Goal: Transaction & Acquisition: Obtain resource

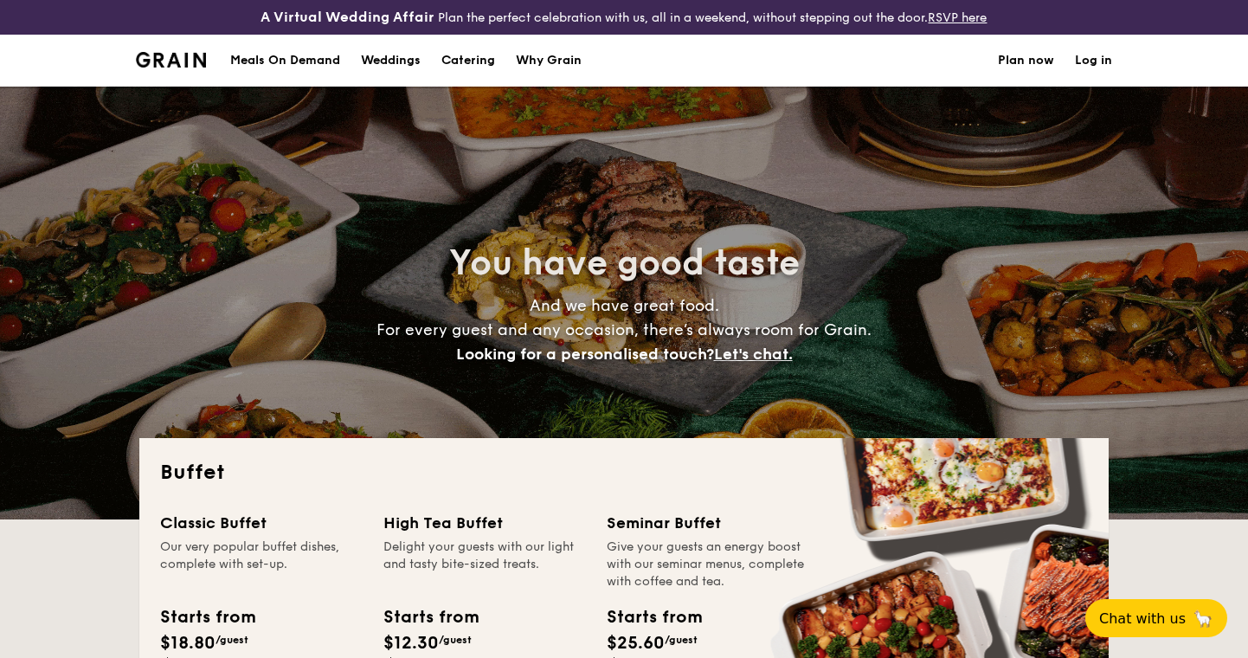
select select
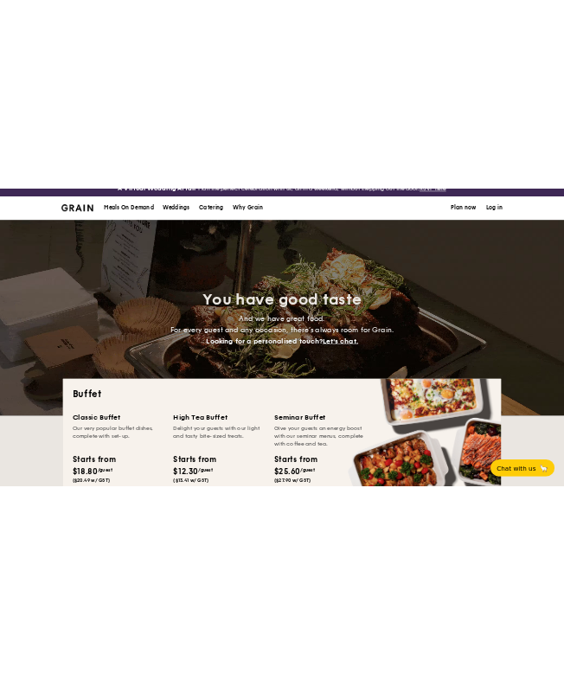
scroll to position [10, 0]
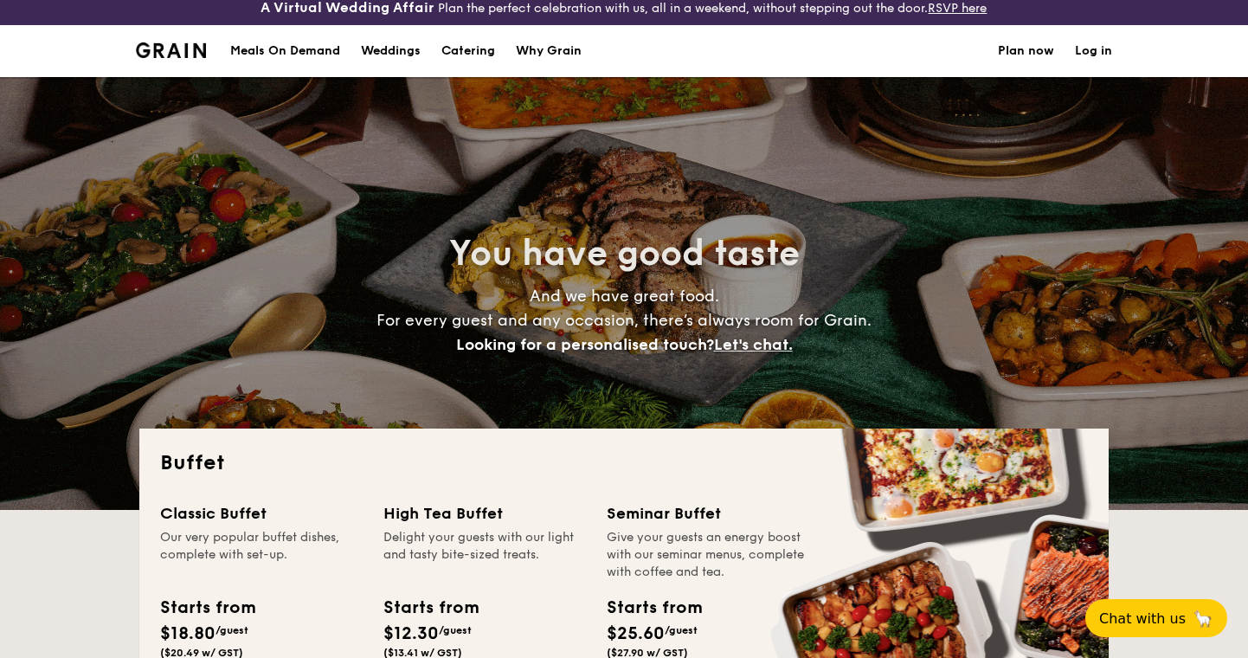
click at [388, 46] on div "Weddings" at bounding box center [391, 51] width 60 height 52
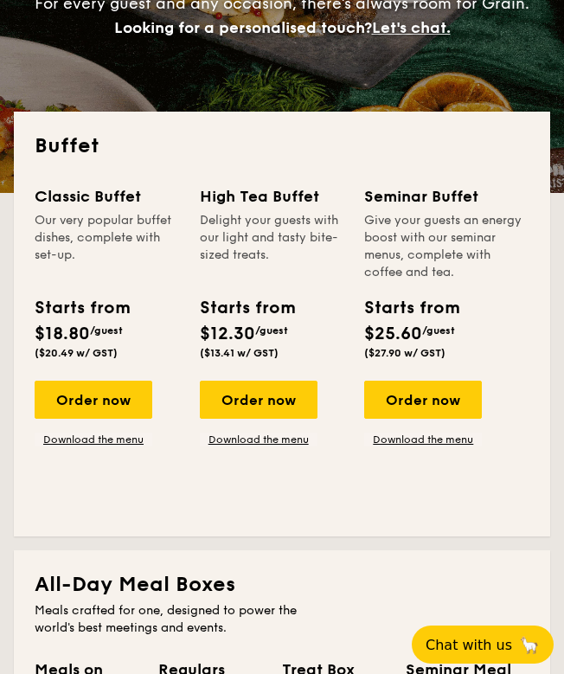
scroll to position [343, 0]
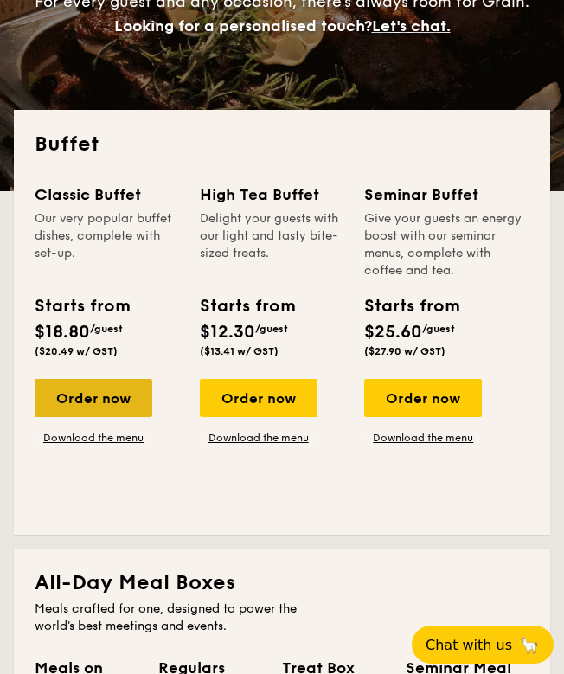
click at [106, 390] on div "Order now" at bounding box center [94, 398] width 118 height 38
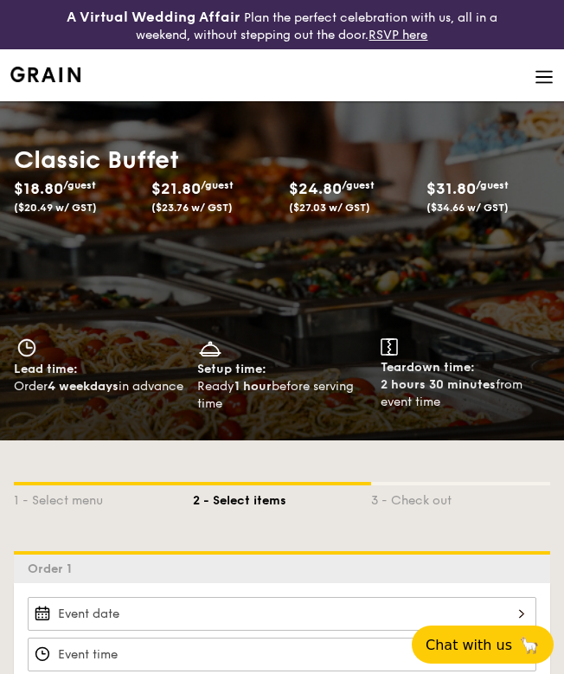
select select
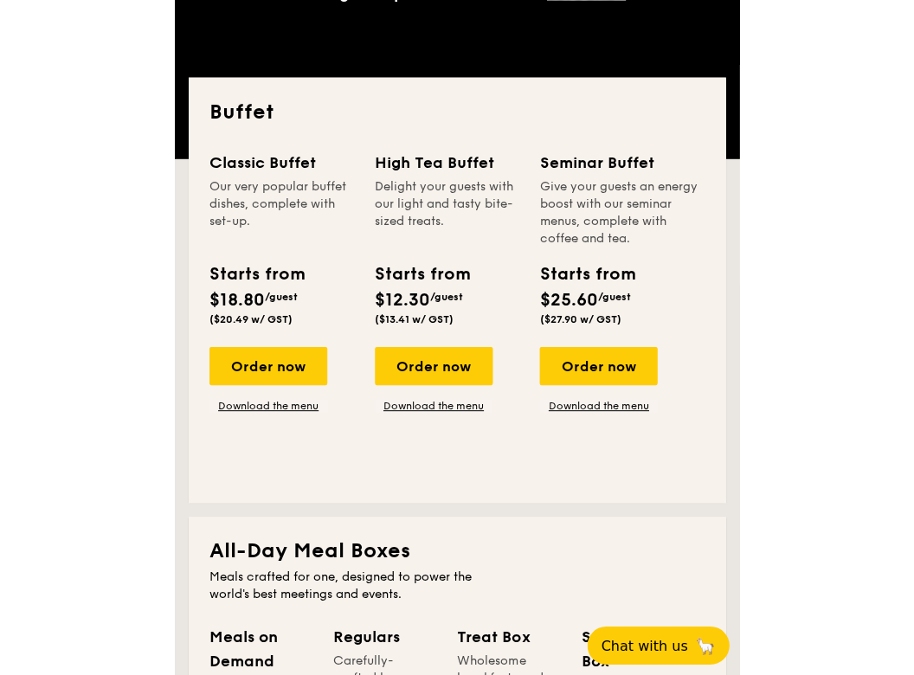
scroll to position [373, 0]
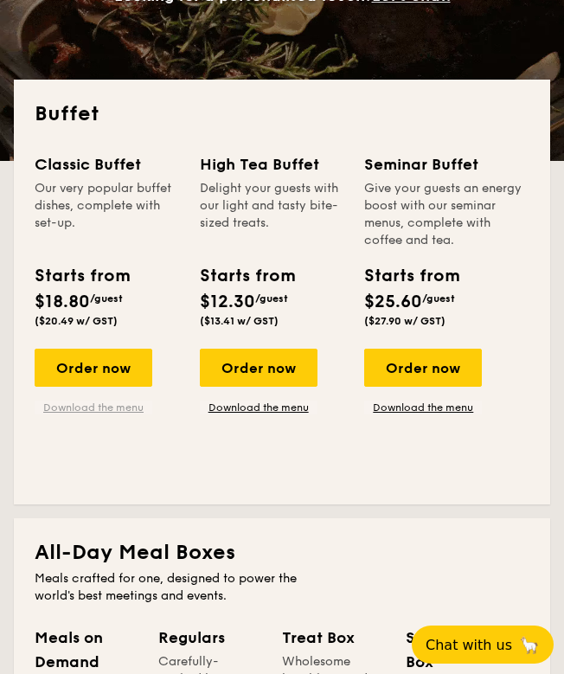
click at [113, 409] on link "Download the menu" at bounding box center [94, 408] width 118 height 14
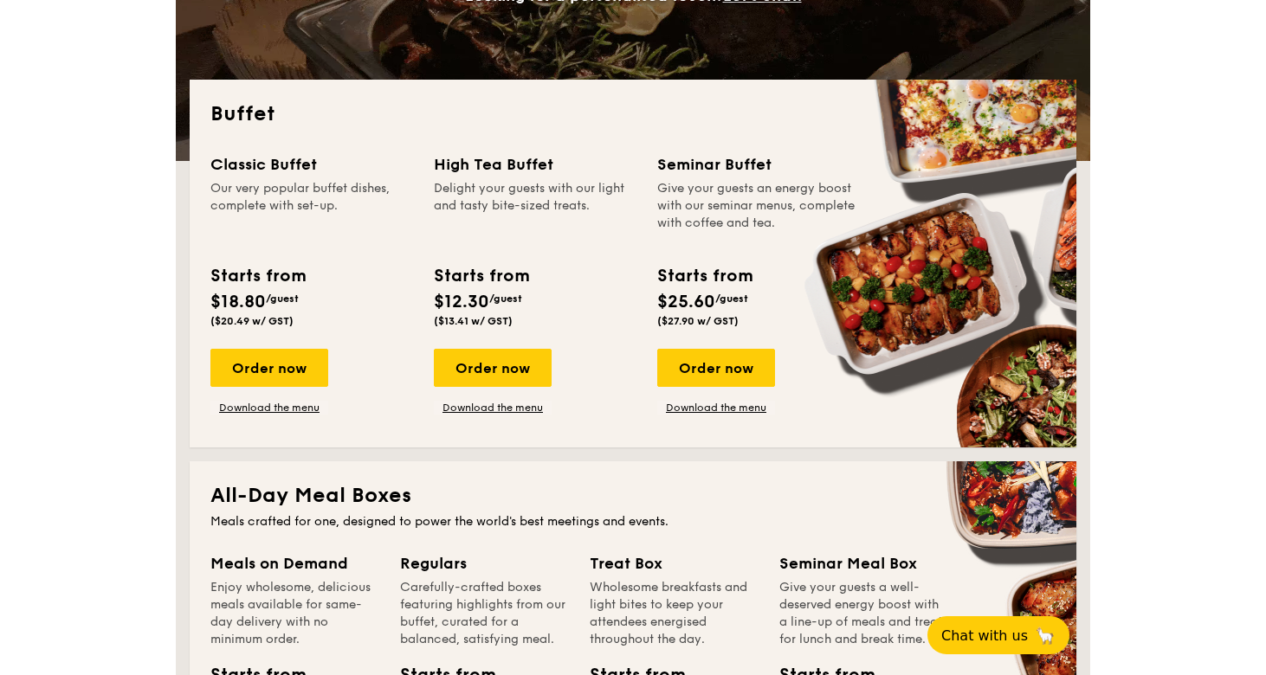
scroll to position [358, 0]
